Goal: Find specific page/section: Find specific page/section

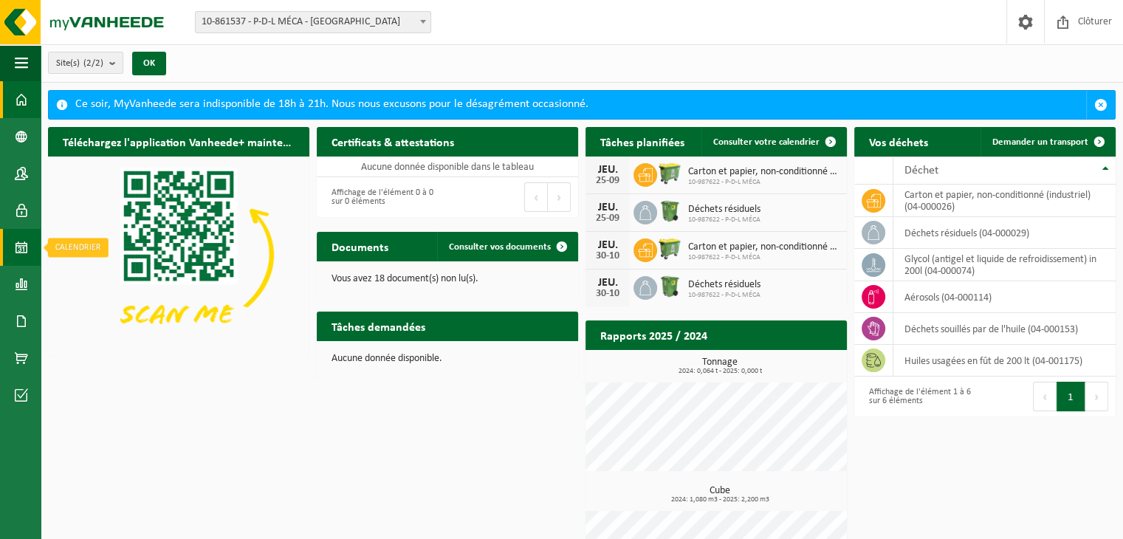
click at [18, 247] on span at bounding box center [21, 247] width 13 height 37
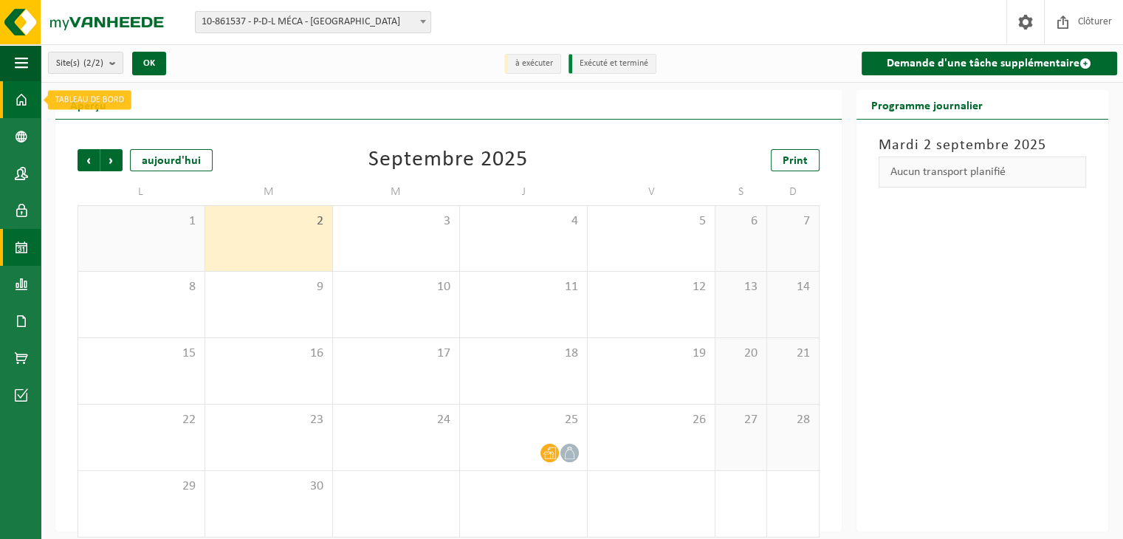
click at [16, 102] on span at bounding box center [21, 99] width 13 height 37
